Goal: Navigation & Orientation: Go to known website

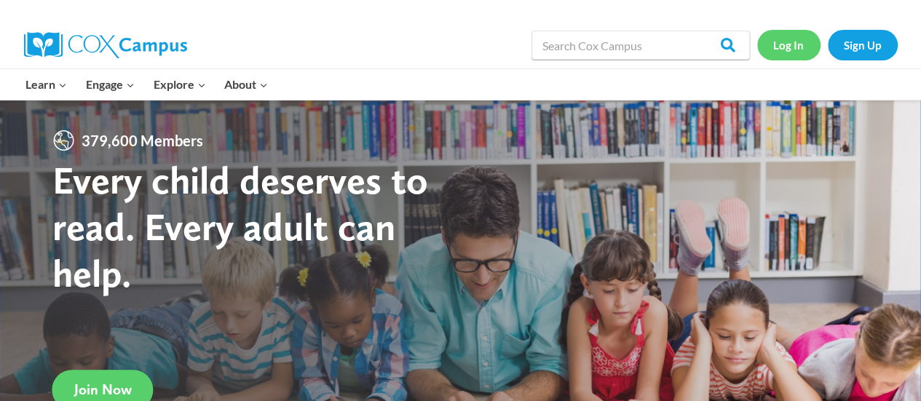
click at [788, 44] on link "Log In" at bounding box center [788, 45] width 63 height 30
click at [796, 49] on link "Log In" at bounding box center [788, 45] width 63 height 30
